Goal: Information Seeking & Learning: Learn about a topic

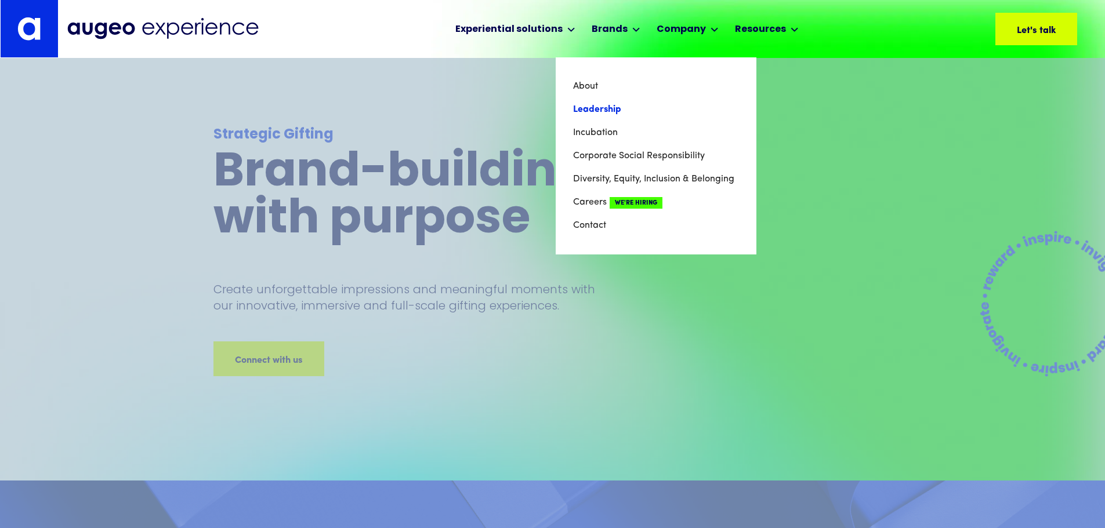
click at [586, 112] on link "Leadership" at bounding box center [656, 109] width 166 height 23
